Goal: Information Seeking & Learning: Check status

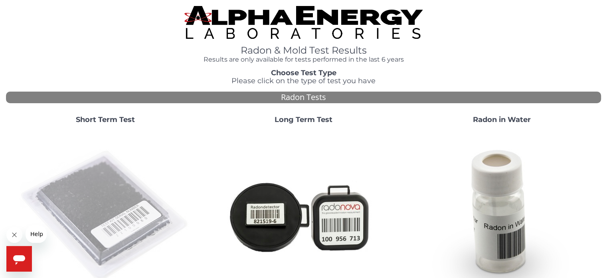
click at [121, 140] on img at bounding box center [106, 216] width 172 height 172
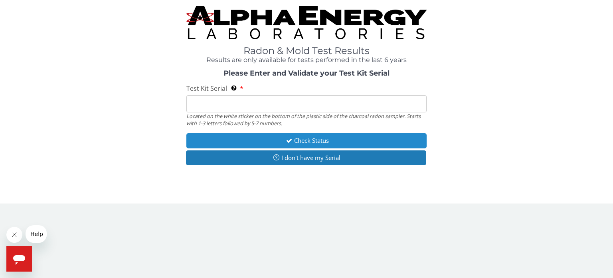
click at [245, 140] on button "Check Status" at bounding box center [306, 140] width 240 height 15
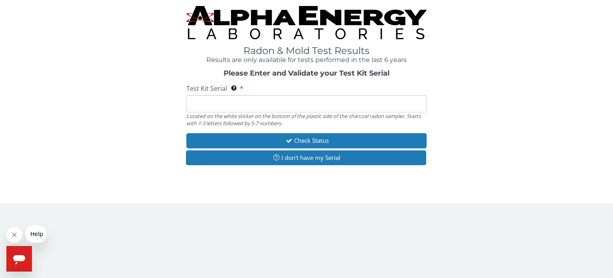
click at [231, 107] on input "Test Kit Serial Located on the white sticker on the bottom of the plastic side …" at bounding box center [306, 103] width 240 height 17
paste input "AA478081"
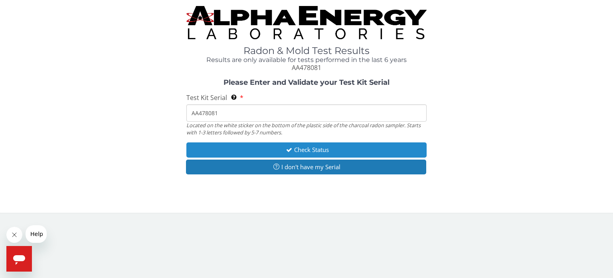
type input "AA478081"
click at [282, 151] on button "Check Status" at bounding box center [306, 149] width 240 height 15
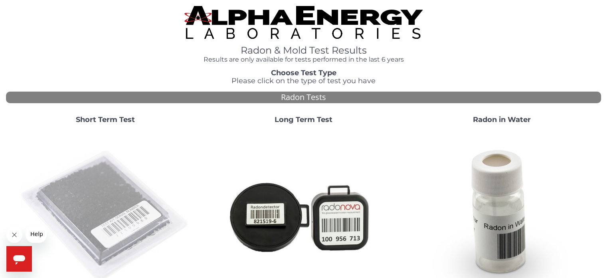
click at [107, 186] on img at bounding box center [106, 216] width 172 height 172
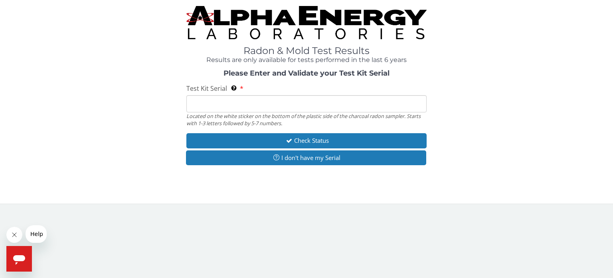
click at [305, 109] on input "Test Kit Serial Located on the white sticker on the bottom of the plastic side …" at bounding box center [306, 103] width 240 height 17
paste input "AA748080"
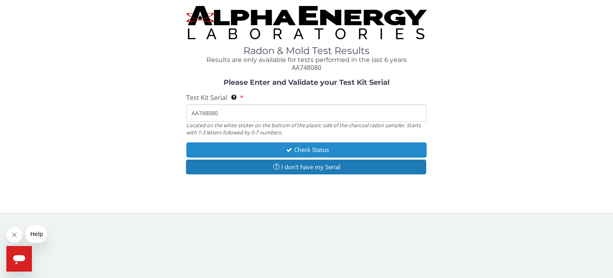
type input "AA748080"
click at [320, 147] on button "Check Status" at bounding box center [306, 149] width 240 height 15
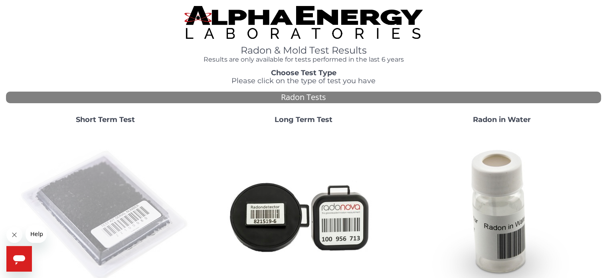
click at [102, 188] on img at bounding box center [106, 216] width 172 height 172
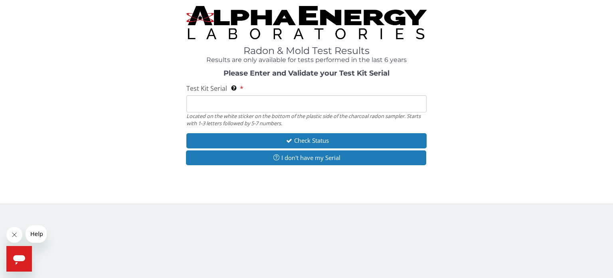
click at [262, 103] on input "Test Kit Serial Located on the white sticker on the bottom of the plastic side …" at bounding box center [306, 103] width 240 height 17
paste input "AA478082"
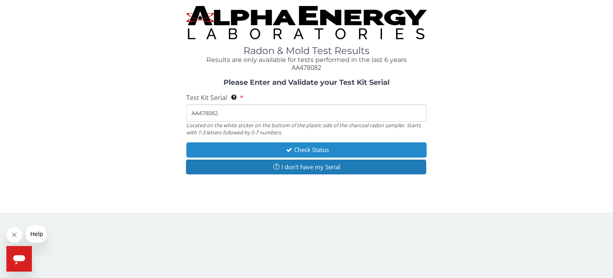
type input "AA478082"
click at [311, 153] on button "Check Status" at bounding box center [306, 149] width 240 height 15
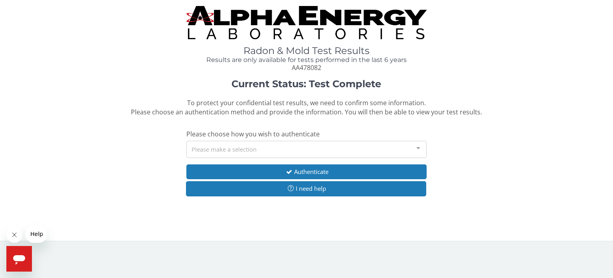
click at [311, 153] on div "Please make a selection" at bounding box center [306, 149] width 240 height 17
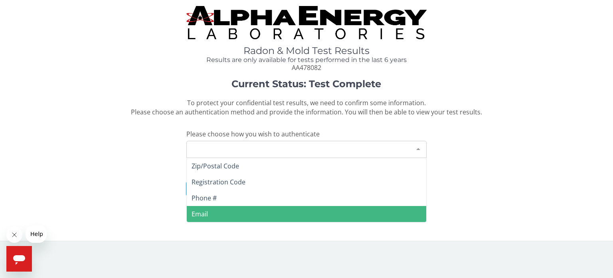
click at [222, 208] on span "Email" at bounding box center [307, 214] width 240 height 16
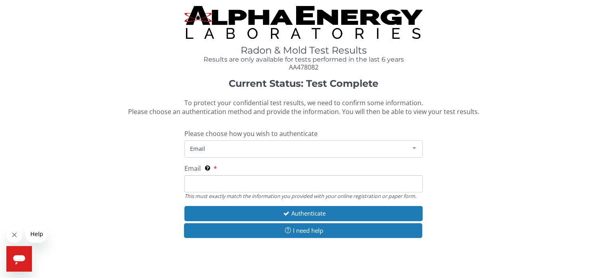
click at [227, 184] on input "Email This must exactly match the information you provided with your online reg…" at bounding box center [303, 183] width 238 height 17
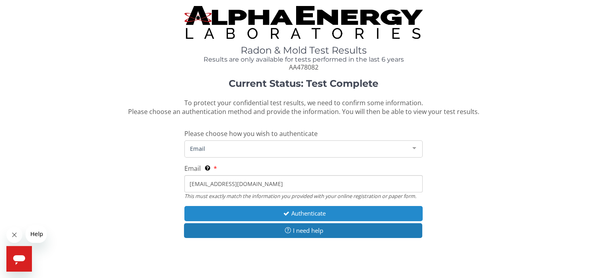
click at [274, 210] on button "Authenticate" at bounding box center [303, 213] width 238 height 15
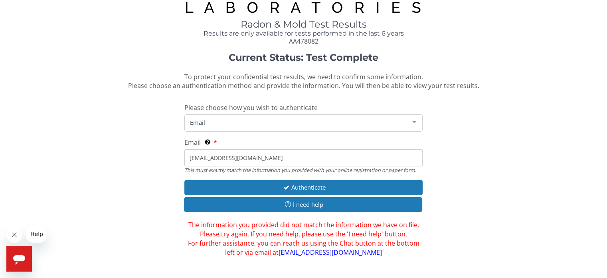
scroll to position [40, 0]
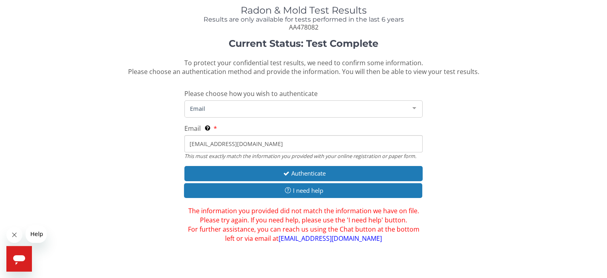
drag, startPoint x: 280, startPoint y: 141, endPoint x: 184, endPoint y: 139, distance: 95.5
click at [184, 139] on input "[EMAIL_ADDRESS][DOMAIN_NAME]" at bounding box center [303, 143] width 238 height 17
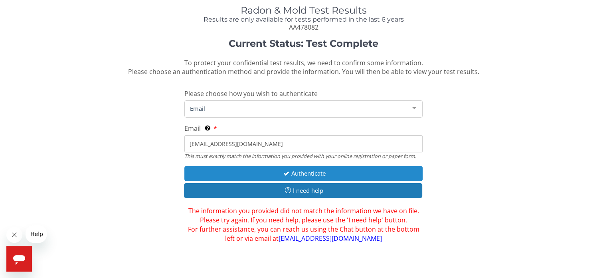
click at [243, 176] on button "Authenticate" at bounding box center [303, 173] width 238 height 15
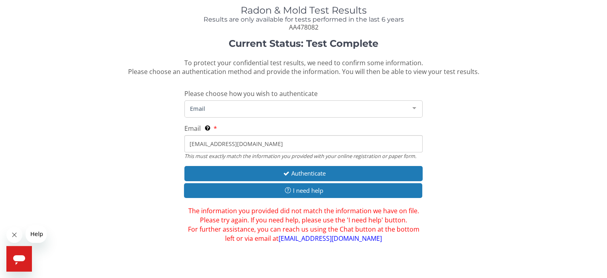
drag, startPoint x: 273, startPoint y: 143, endPoint x: 142, endPoint y: 145, distance: 131.0
click at [142, 145] on div "Current Status: Test Complete To protect your confidential test results, we nee…" at bounding box center [303, 140] width 595 height 204
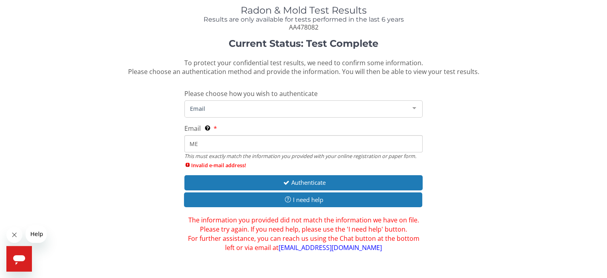
type input "M"
click at [318, 110] on span "Email" at bounding box center [297, 108] width 218 height 9
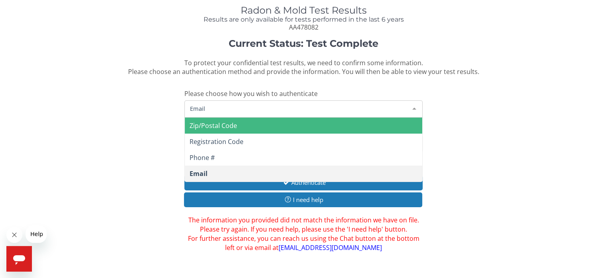
click at [282, 128] on span "Zip/Postal Code" at bounding box center [303, 125] width 237 height 16
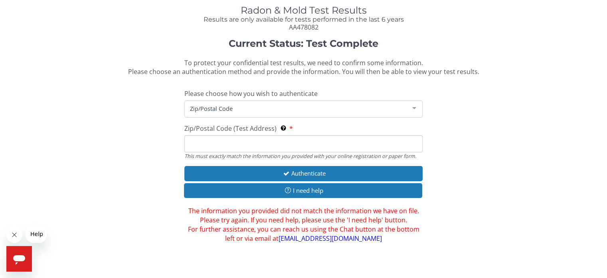
click at [277, 145] on input "Zip/Postal Code (Test Address) This must exactly match the information you prov…" at bounding box center [303, 143] width 238 height 17
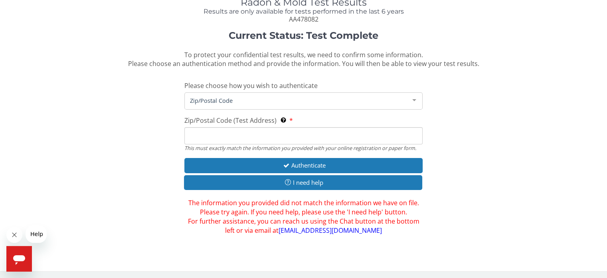
scroll to position [49, 0]
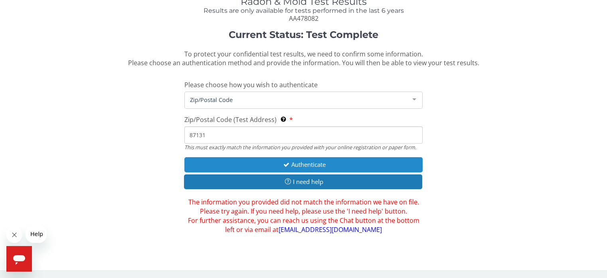
type input "87131"
click at [292, 159] on button "Authenticate" at bounding box center [303, 164] width 238 height 15
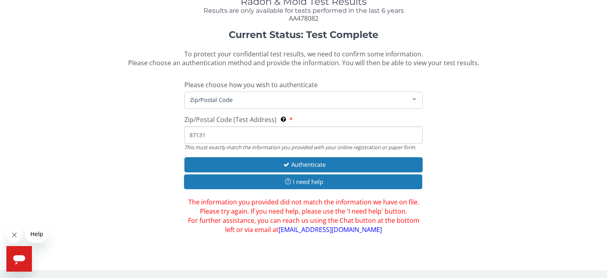
click at [267, 102] on span "Zip/Postal Code" at bounding box center [297, 99] width 218 height 9
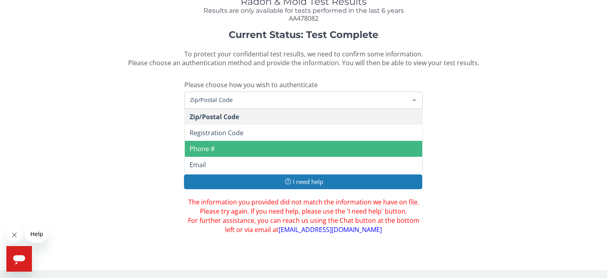
click at [250, 141] on span "Phone #" at bounding box center [303, 149] width 237 height 16
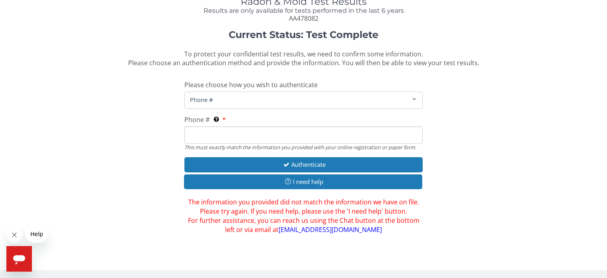
click at [205, 99] on span "Phone #" at bounding box center [297, 99] width 218 height 9
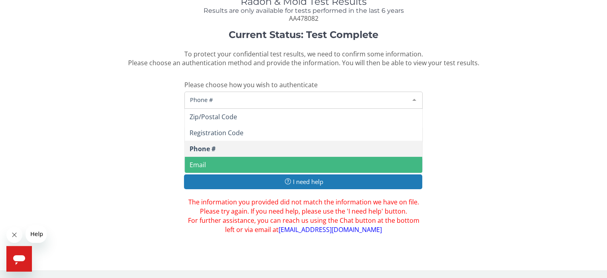
drag, startPoint x: 202, startPoint y: 165, endPoint x: 205, endPoint y: 155, distance: 10.5
click at [203, 165] on span "Email" at bounding box center [198, 164] width 16 height 9
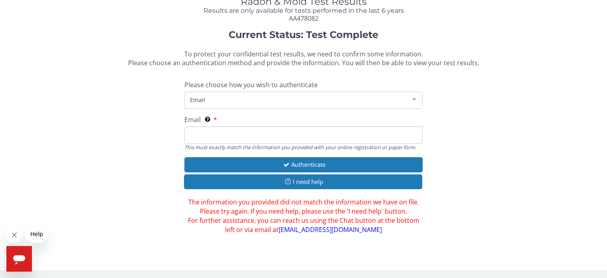
click at [213, 132] on input "Email This must exactly match the information you provided with your online reg…" at bounding box center [303, 134] width 238 height 17
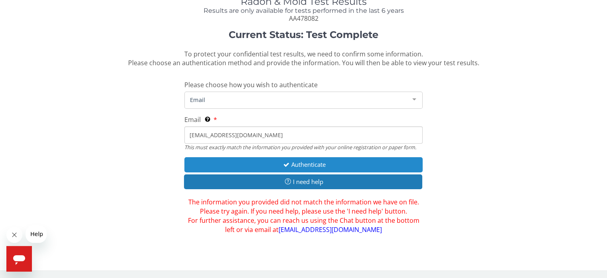
type input "[EMAIL_ADDRESS][DOMAIN_NAME]"
click at [248, 163] on button "Authenticate" at bounding box center [303, 164] width 238 height 15
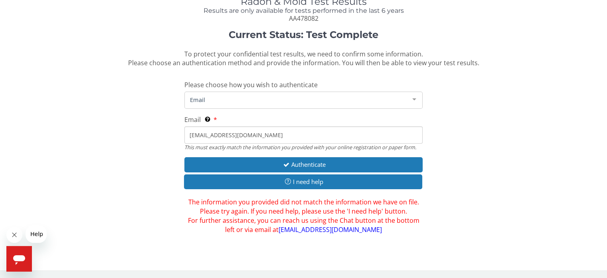
drag, startPoint x: 275, startPoint y: 136, endPoint x: 171, endPoint y: 134, distance: 104.3
click at [171, 134] on div "Current Status: Test Complete To protect your confidential test results, we nee…" at bounding box center [303, 132] width 595 height 204
click at [16, 260] on icon "Open messaging window" at bounding box center [19, 260] width 12 height 10
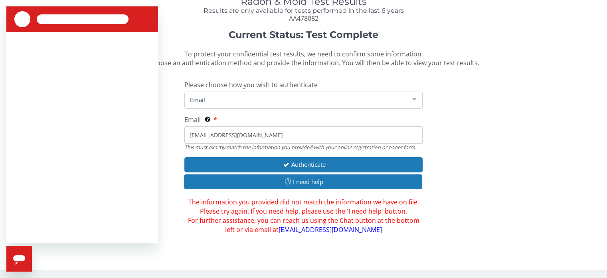
scroll to position [0, 0]
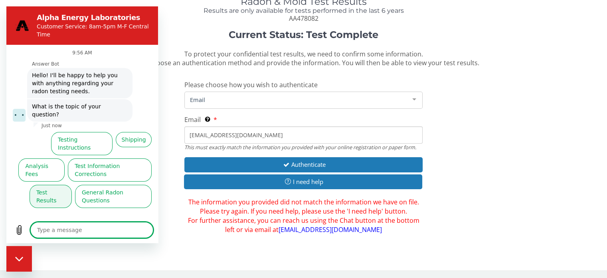
click at [54, 184] on button "Test Results" at bounding box center [51, 195] width 42 height 23
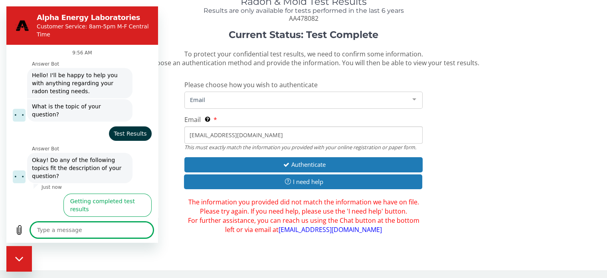
scroll to position [32, 0]
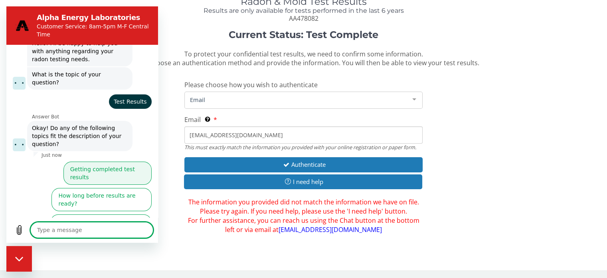
click at [113, 161] on button "Getting completed test results" at bounding box center [107, 172] width 88 height 23
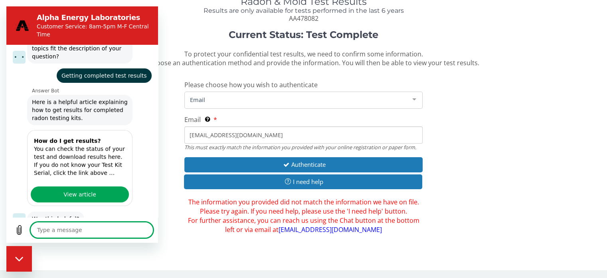
scroll to position [139, 0]
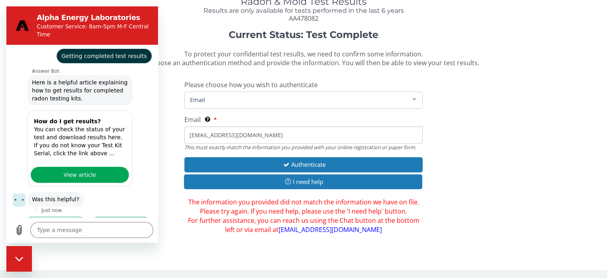
click at [107, 216] on button "No, I still need help" at bounding box center [120, 227] width 61 height 23
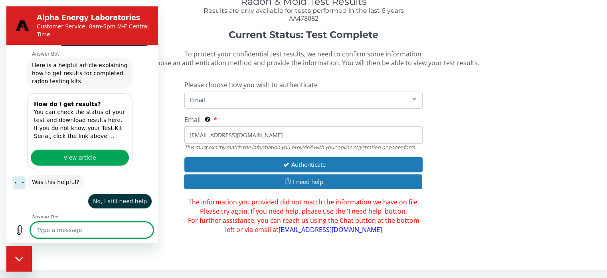
scroll to position [155, 0]
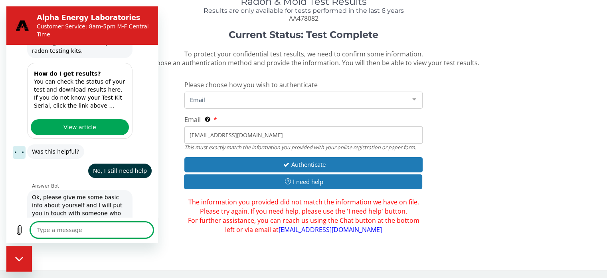
type textarea "x"
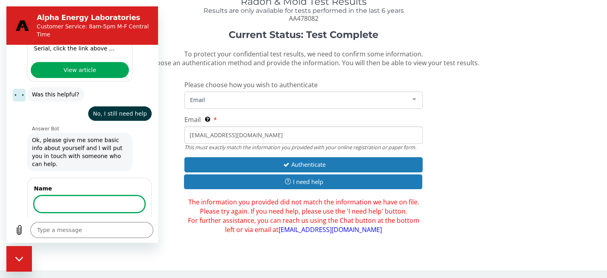
click at [70, 195] on input "Name" at bounding box center [89, 203] width 111 height 17
type input "U"
type input "[PERSON_NAME]"
click at [125, 218] on button "Next" at bounding box center [131, 226] width 27 height 16
type textarea "x"
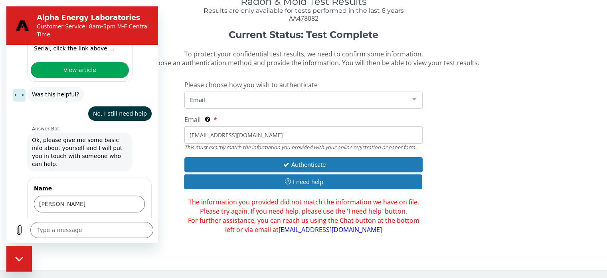
scroll to position [278, 0]
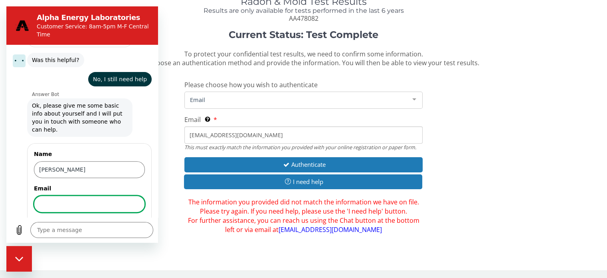
click at [68, 195] on input "Email" at bounding box center [89, 203] width 111 height 17
type input "[EMAIL_ADDRESS][DOMAIN_NAME]"
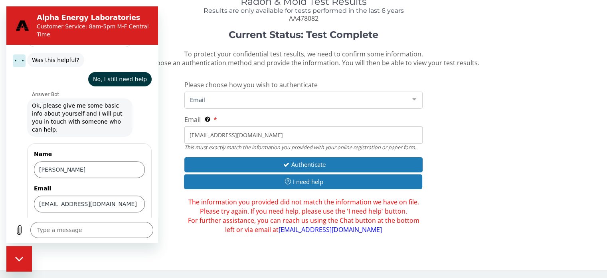
click at [119, 218] on button "Next" at bounding box center [131, 226] width 27 height 16
type textarea "x"
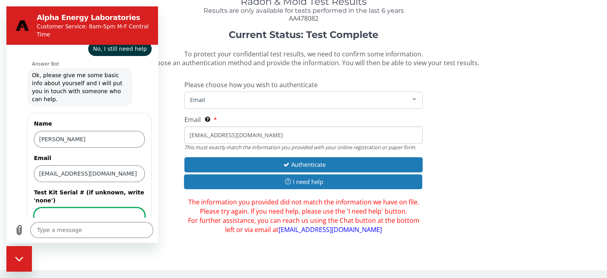
scroll to position [312, 0]
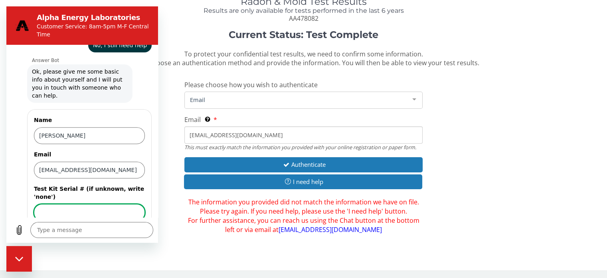
click at [81, 204] on input "Test Kit Serial # (if unknown, write 'none')" at bounding box center [89, 212] width 111 height 17
click at [59, 204] on input "Test Kit Serial # (if unknown, write 'none')" at bounding box center [89, 212] width 111 height 17
paste input "AA478082"
type input "AA478082"
click at [124, 230] on span "Send" at bounding box center [131, 235] width 14 height 10
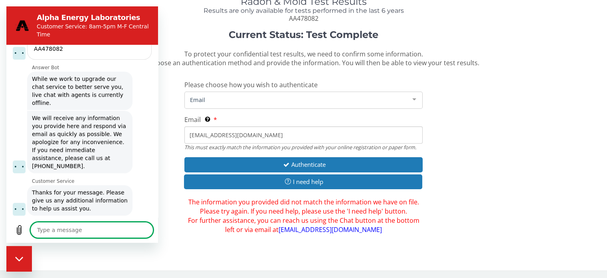
scroll to position [452, 0]
click at [189, 38] on h1 "Current Status: Test Complete" at bounding box center [303, 35] width 476 height 10
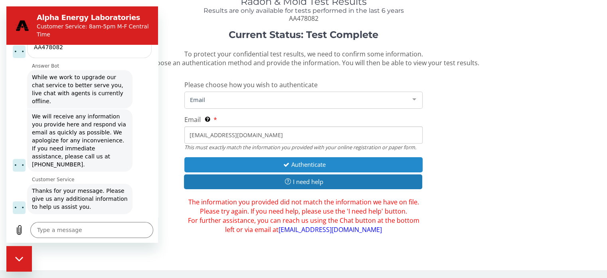
type textarea "x"
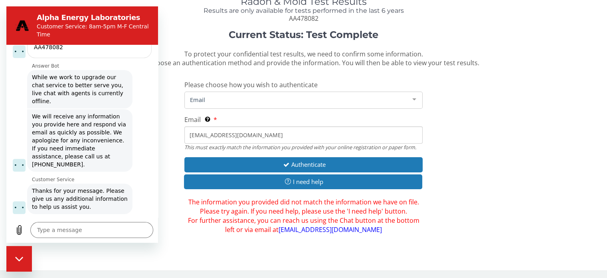
scroll to position [0, 0]
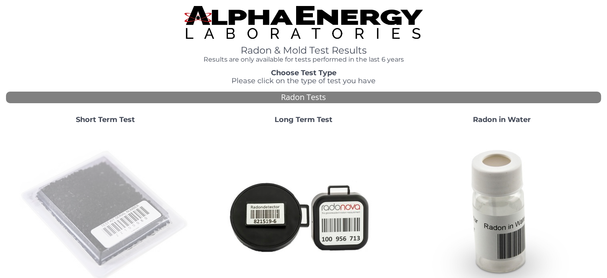
click at [96, 203] on img at bounding box center [106, 216] width 172 height 172
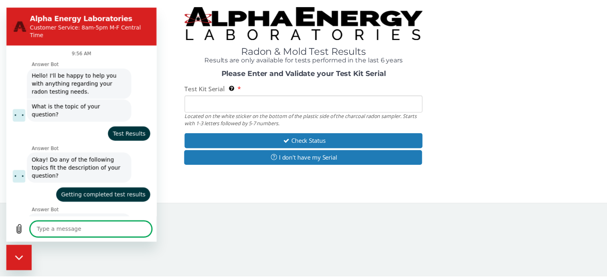
scroll to position [452, 0]
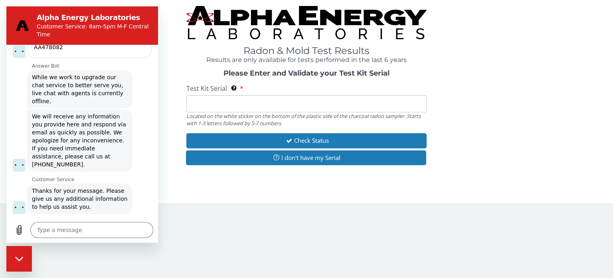
click at [371, 105] on input "Test Kit Serial Located on the white sticker on the bottom of the plastic side …" at bounding box center [306, 103] width 240 height 17
paste input "AA748081"
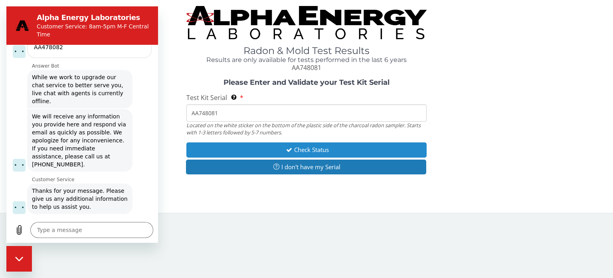
type input "AA748081"
click at [327, 149] on button "Check Status" at bounding box center [306, 149] width 240 height 15
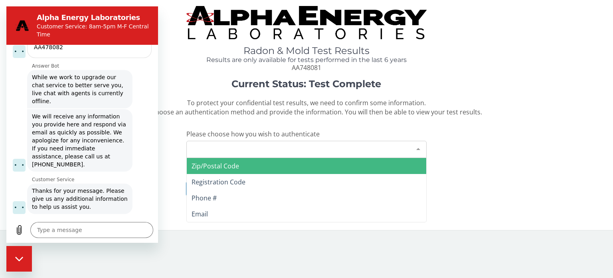
click at [309, 149] on div "Please make a selection" at bounding box center [306, 149] width 240 height 17
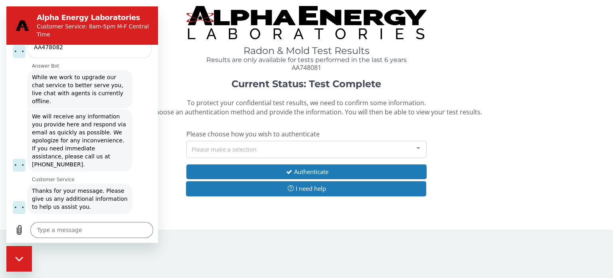
click at [444, 148] on div "Current Status: Test Complete To protect your confidential test results, we nee…" at bounding box center [306, 142] width 601 height 126
click at [296, 149] on div "Please make a selection" at bounding box center [306, 149] width 240 height 17
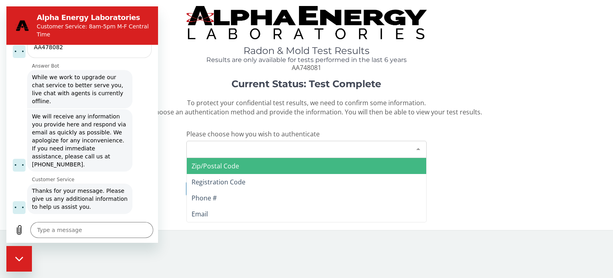
click at [238, 145] on div "Please make a selection" at bounding box center [306, 149] width 240 height 17
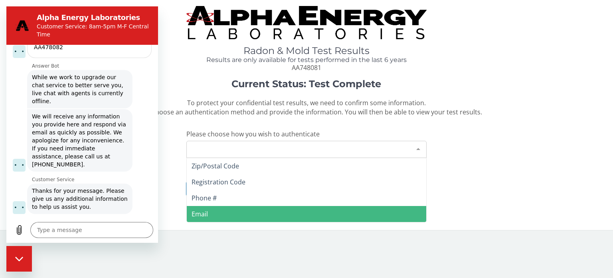
click at [235, 209] on span "Email" at bounding box center [307, 214] width 240 height 16
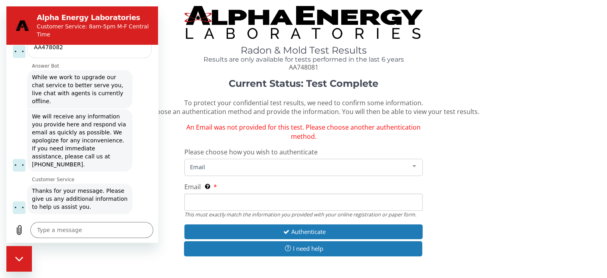
click at [275, 167] on span "Email" at bounding box center [297, 166] width 218 height 9
click at [434, 177] on div "Current Status: Test Complete To protect your confidential test results, we nee…" at bounding box center [303, 171] width 595 height 186
drag, startPoint x: 551, startPoint y: 210, endPoint x: 539, endPoint y: 211, distance: 11.6
click at [539, 211] on div "Current Status: Test Complete To protect your confidential test results, we nee…" at bounding box center [303, 171] width 595 height 186
type textarea "x"
